Goal: Communication & Community: Answer question/provide support

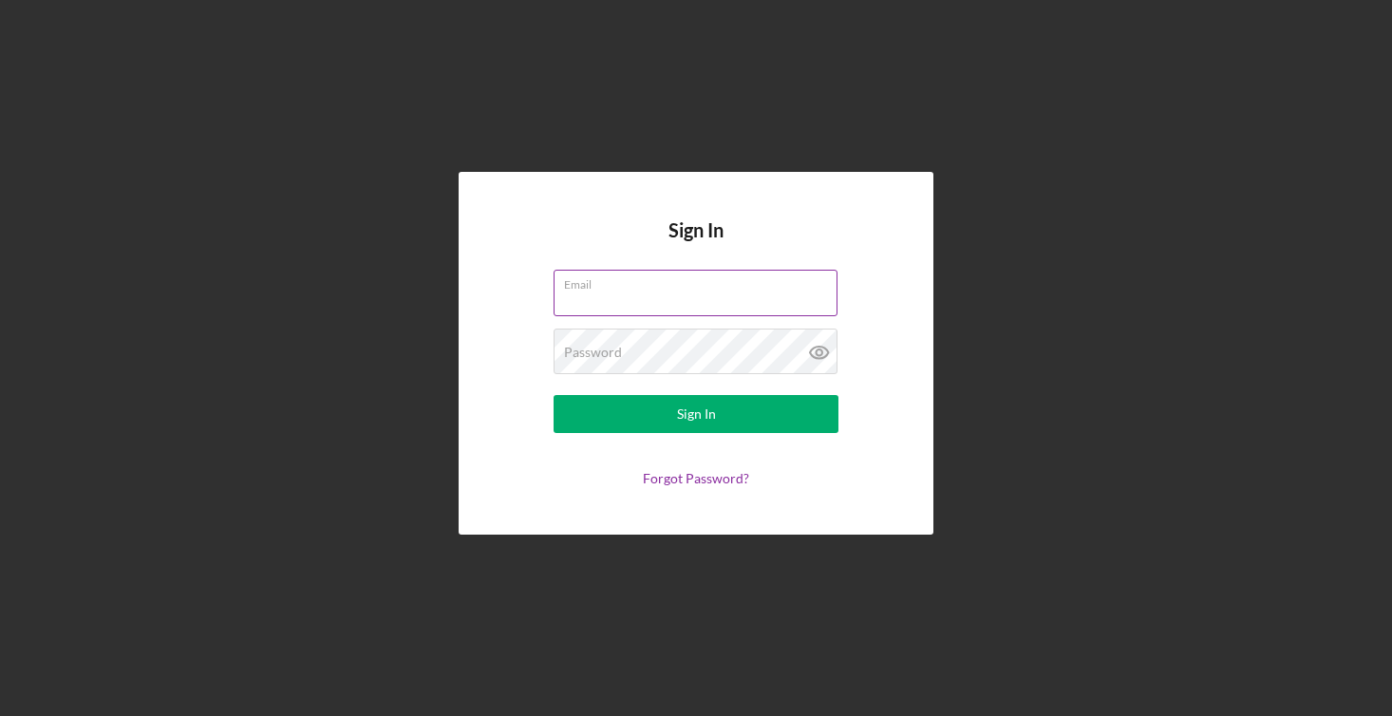
click at [644, 293] on input "Email" at bounding box center [696, 293] width 284 height 46
type input "[PERSON_NAME][EMAIL_ADDRESS][DOMAIN_NAME]"
click at [554, 395] on button "Sign In" at bounding box center [696, 414] width 285 height 38
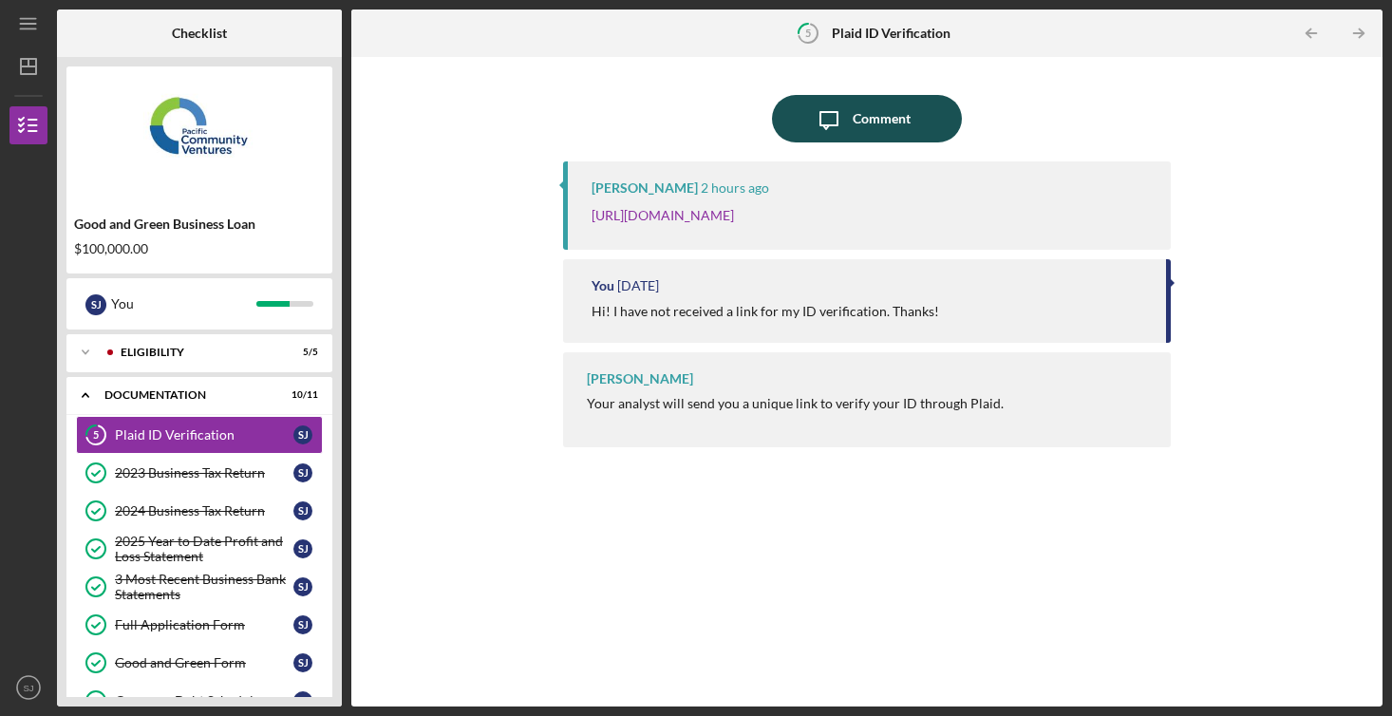
click at [861, 111] on div "Comment" at bounding box center [882, 118] width 58 height 47
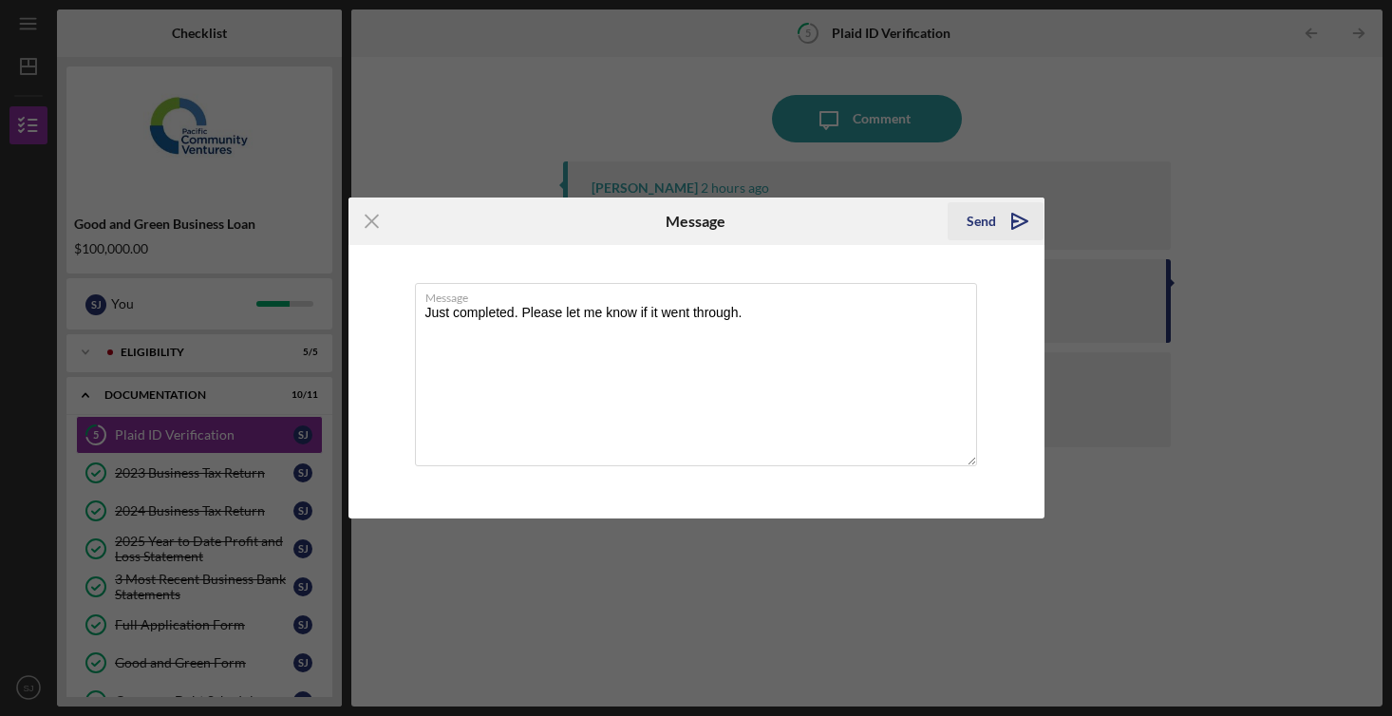
type textarea "Just completed. Please let me know if it went through."
click at [978, 224] on div "Send" at bounding box center [981, 221] width 29 height 38
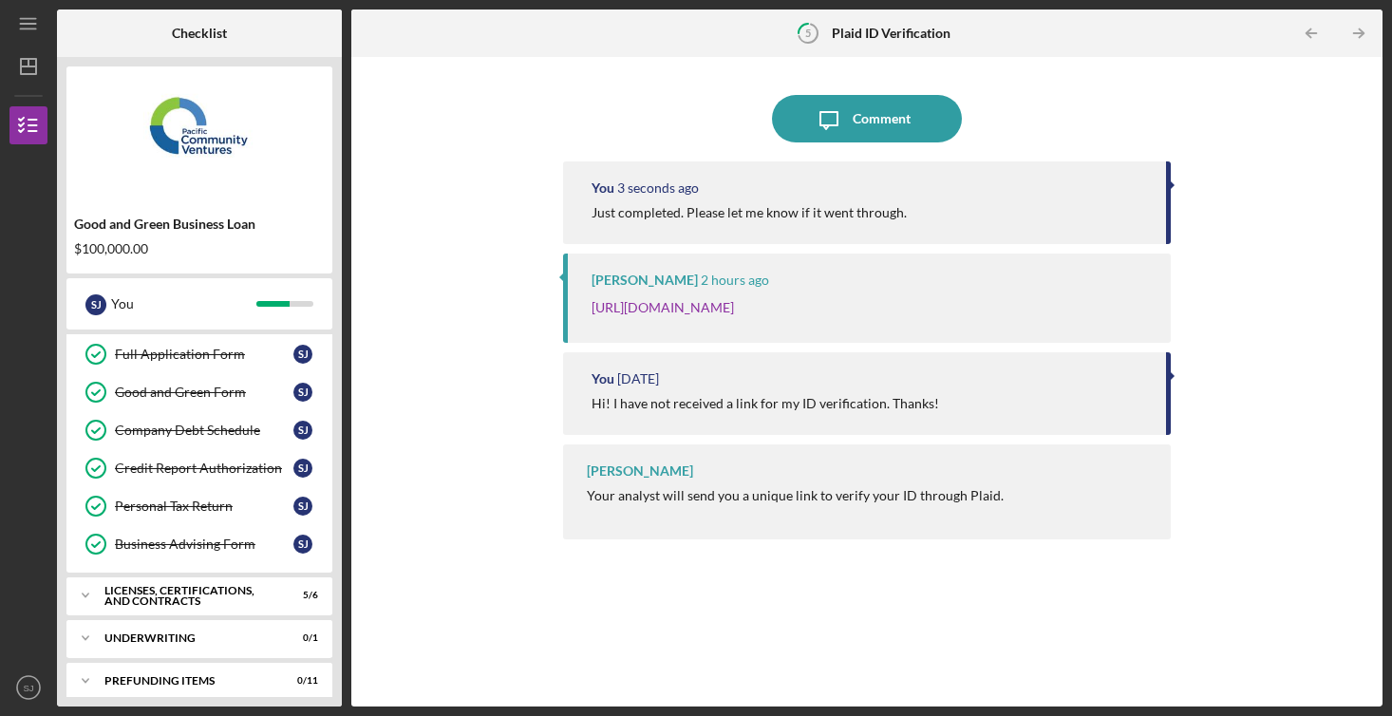
scroll to position [284, 0]
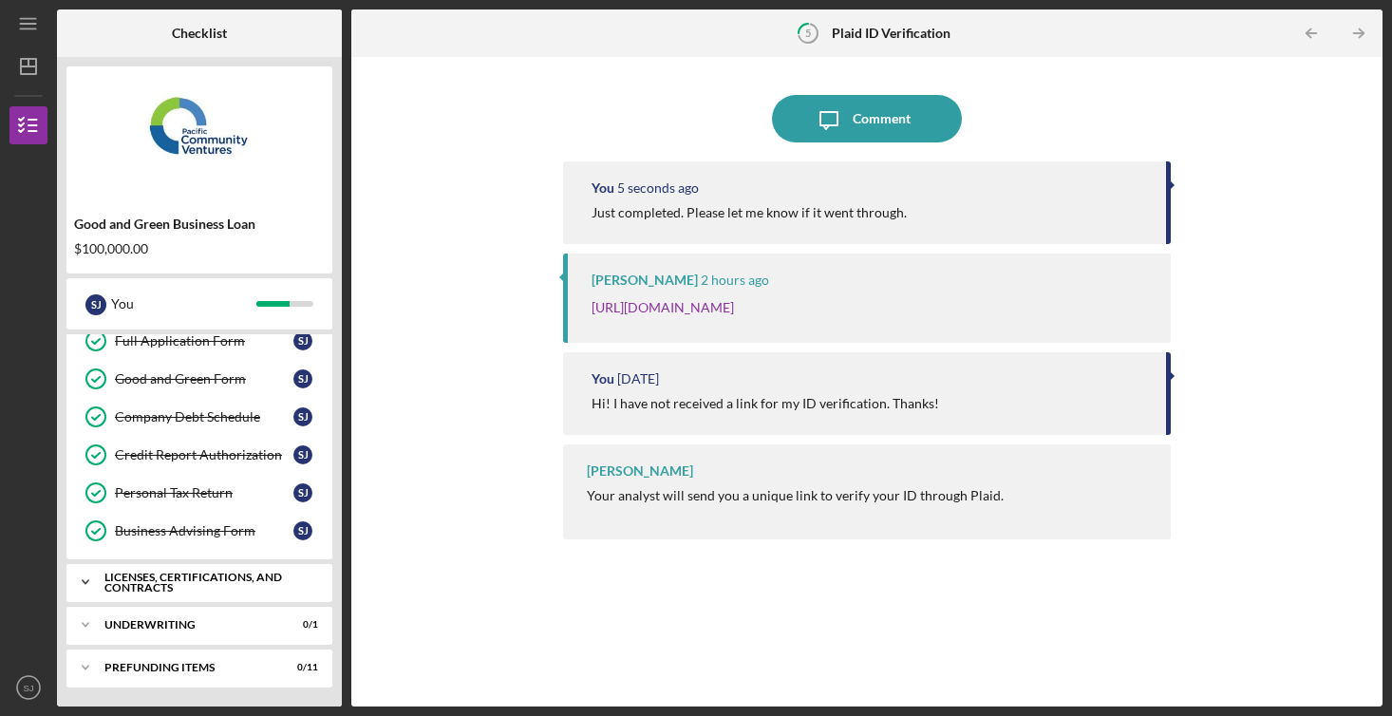
click at [204, 584] on div "Licenses, Certifications, and Contracts" at bounding box center [206, 583] width 204 height 22
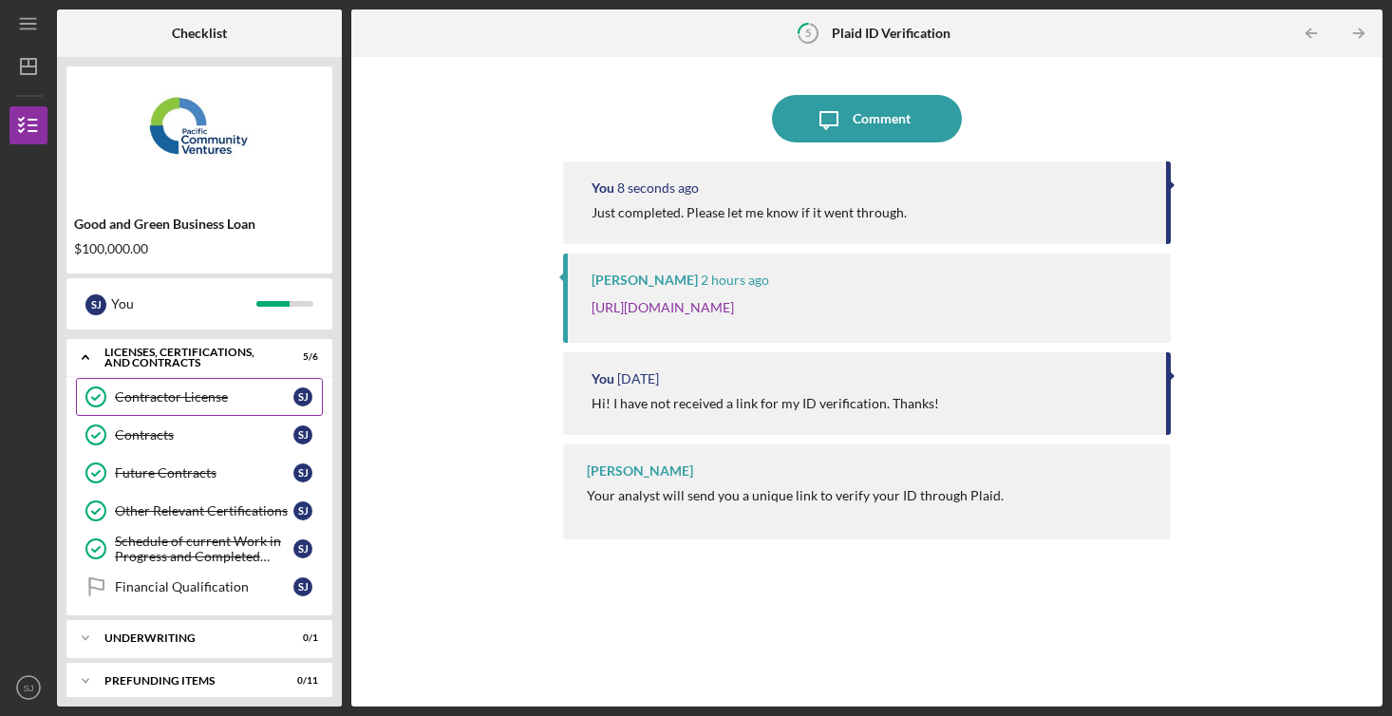
scroll to position [522, 0]
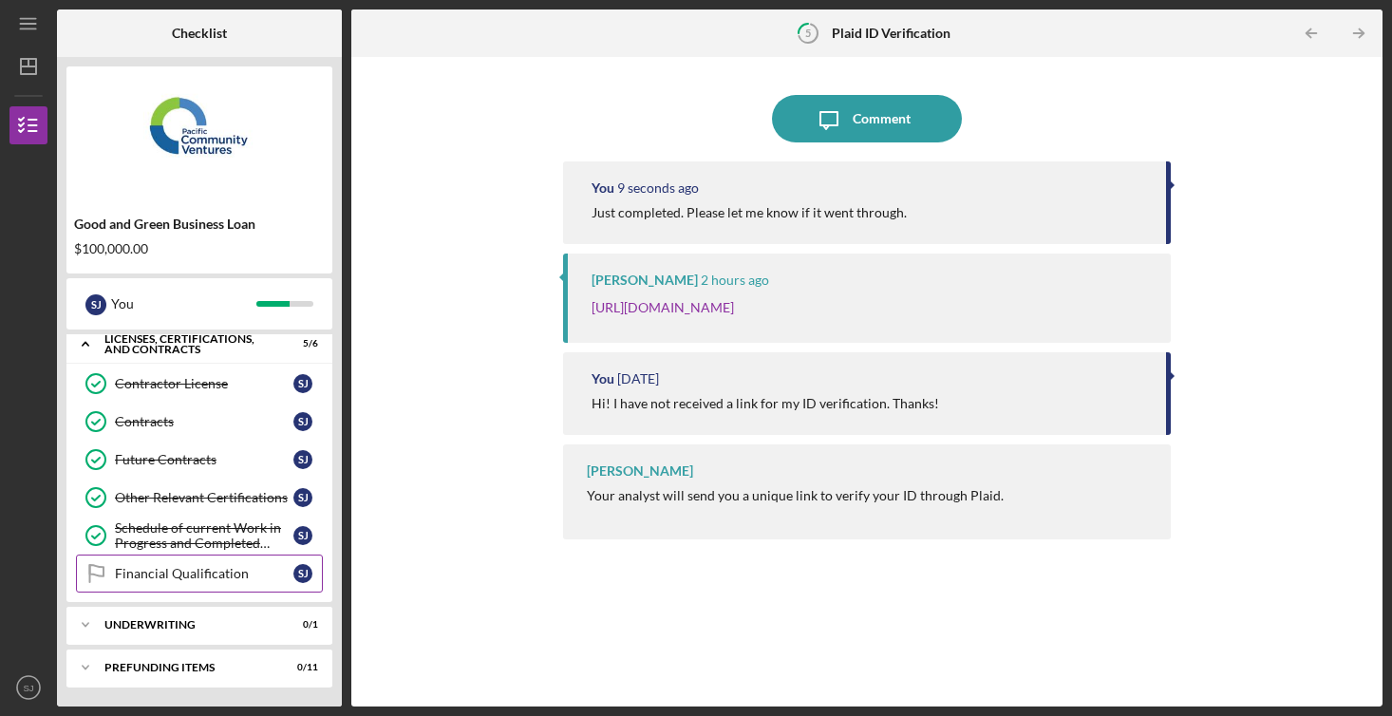
click at [195, 572] on div "Financial Qualification" at bounding box center [204, 573] width 179 height 15
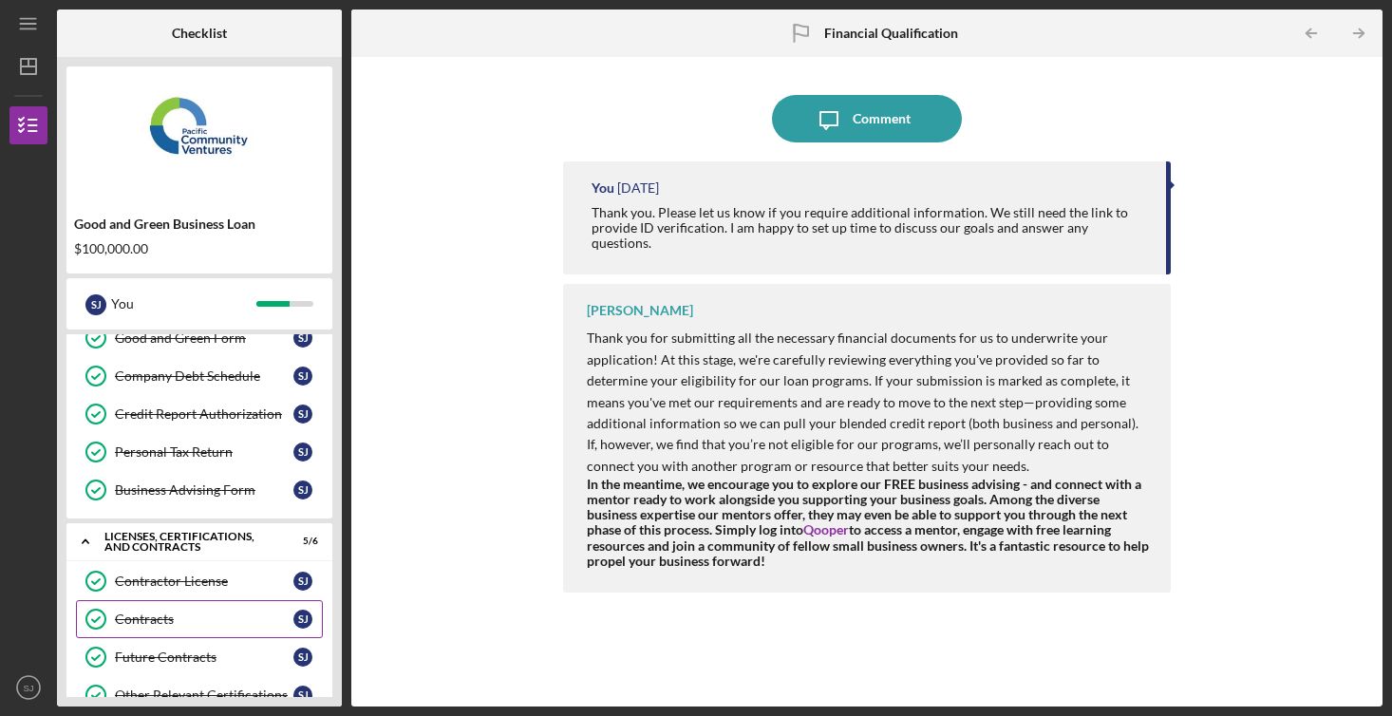
scroll to position [522, 0]
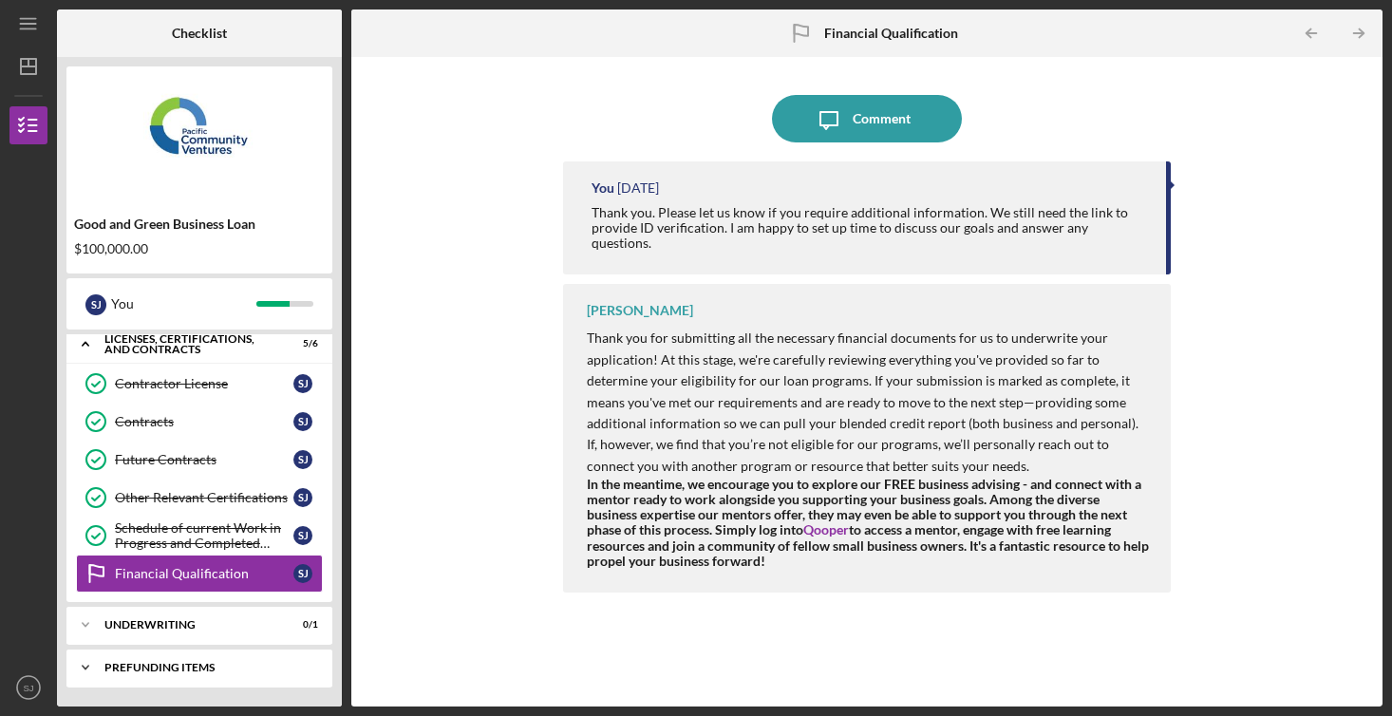
click at [169, 663] on div "Prefunding Items" at bounding box center [206, 667] width 204 height 11
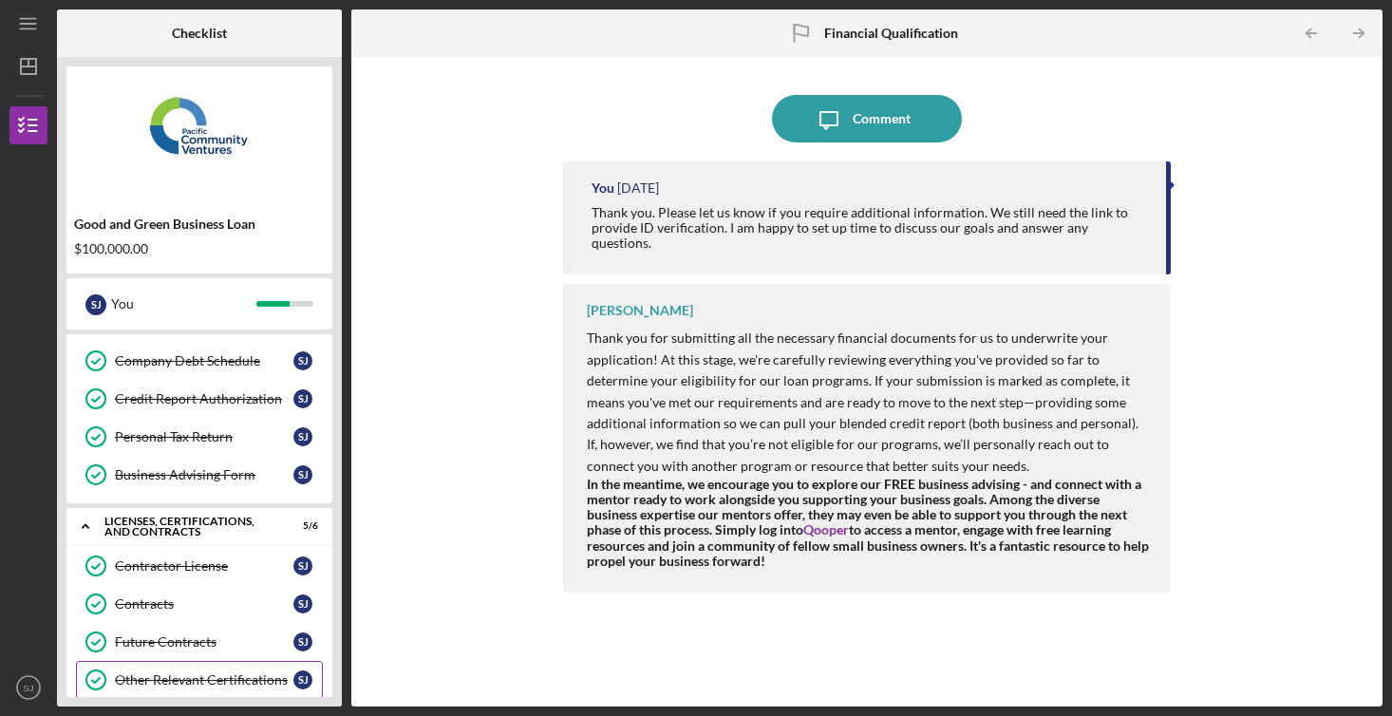
scroll to position [0, 0]
